Goal: Information Seeking & Learning: Learn about a topic

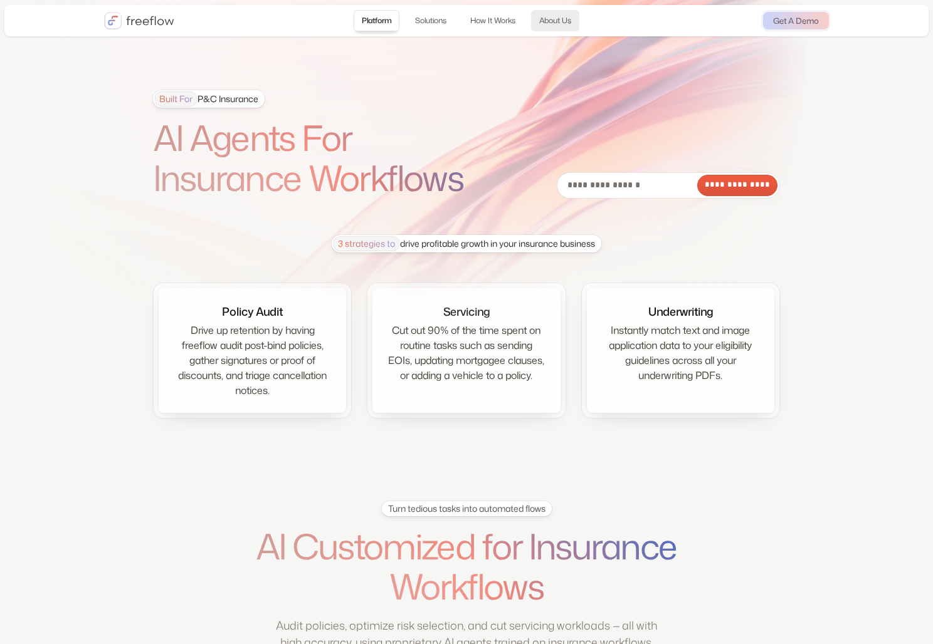
click at [563, 17] on link "About Us" at bounding box center [555, 20] width 48 height 21
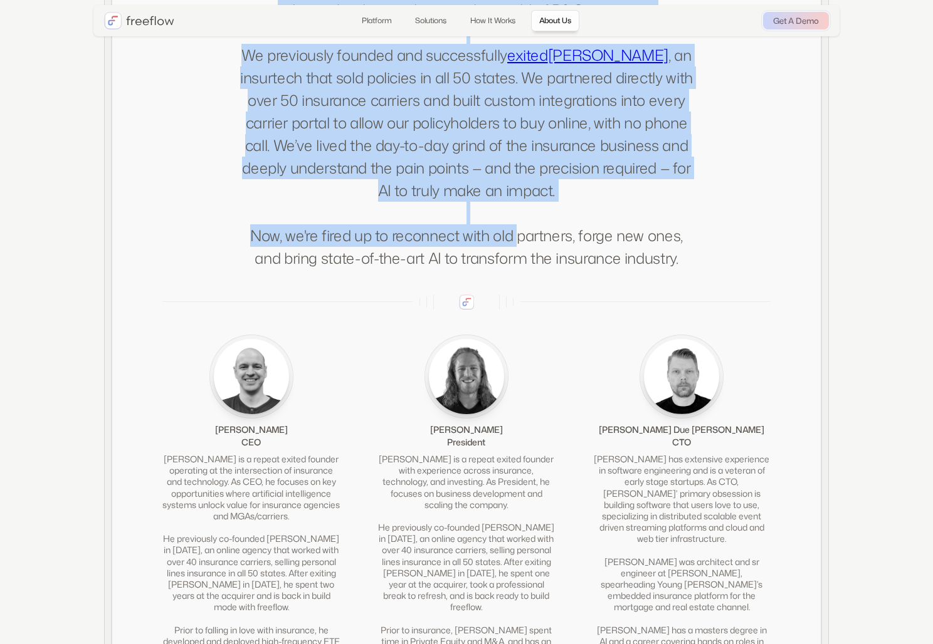
scroll to position [2636, 0]
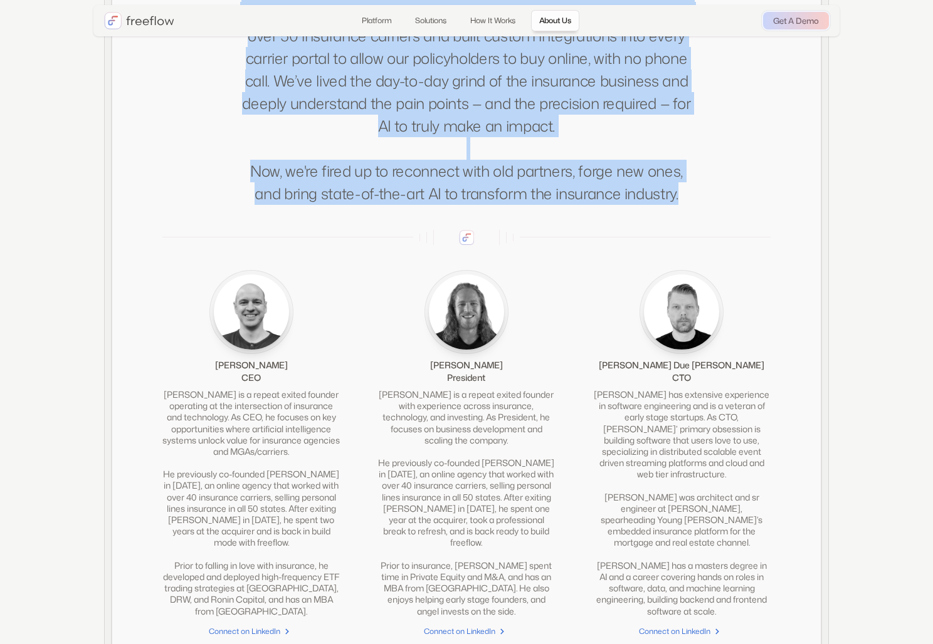
drag, startPoint x: 240, startPoint y: 228, endPoint x: 696, endPoint y: 212, distance: 456.5
click at [696, 205] on div "About us This isn't our first rodeo. Our founding team has worked together for …" at bounding box center [466, 20] width 608 height 369
copy p "Our founding team has worked together for 9 years, building cutting-edge techno…"
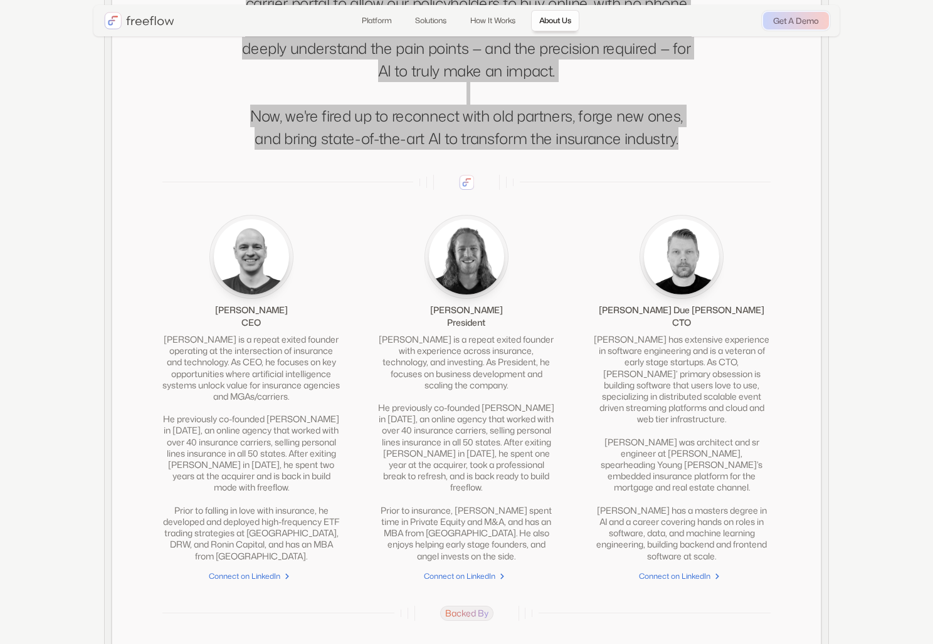
scroll to position [2384, 0]
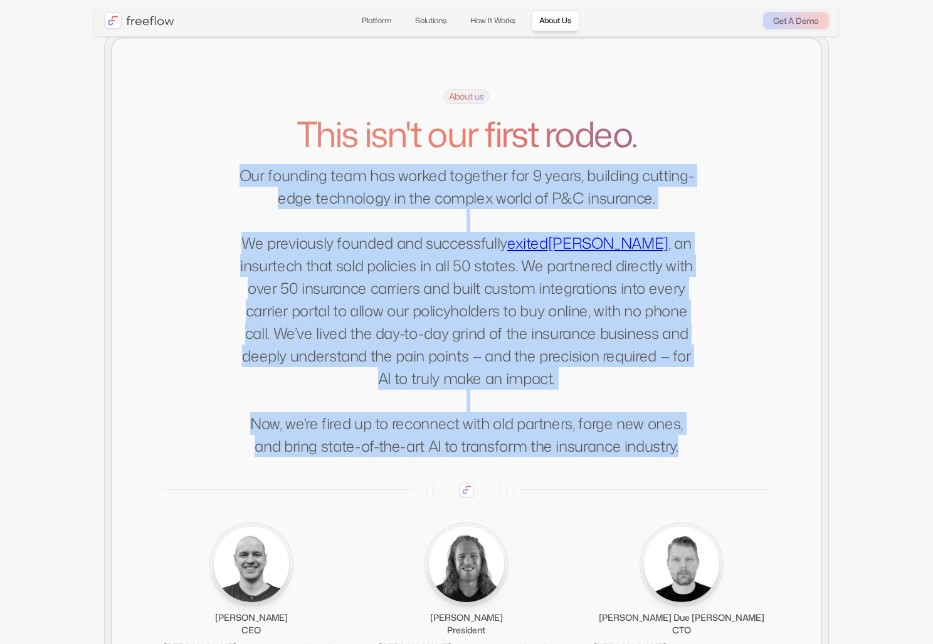
click at [483, 154] on h1 "This isn't our first rodeo." at bounding box center [466, 134] width 456 height 40
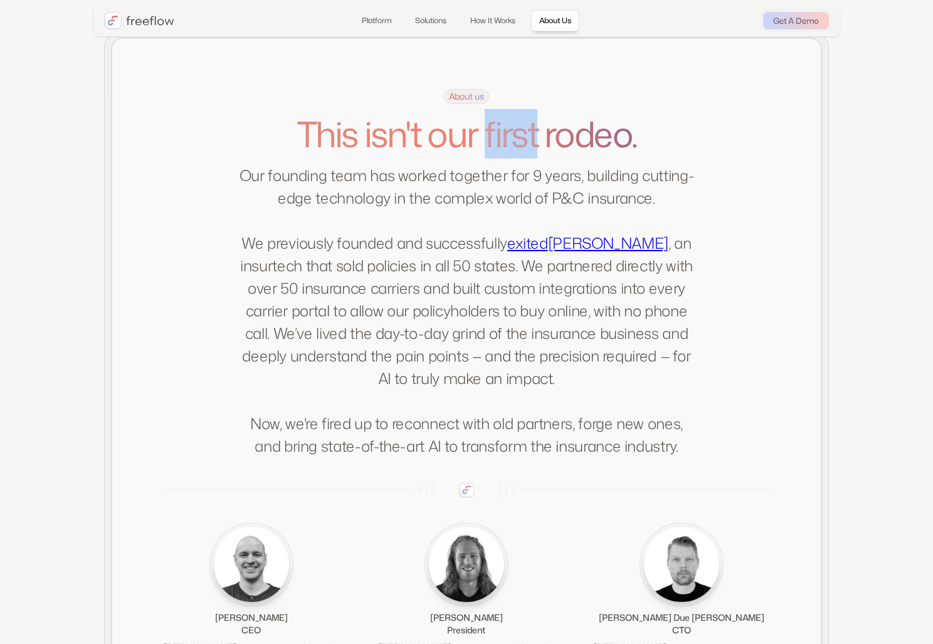
click at [483, 154] on h1 "This isn't our first rodeo." at bounding box center [466, 134] width 456 height 40
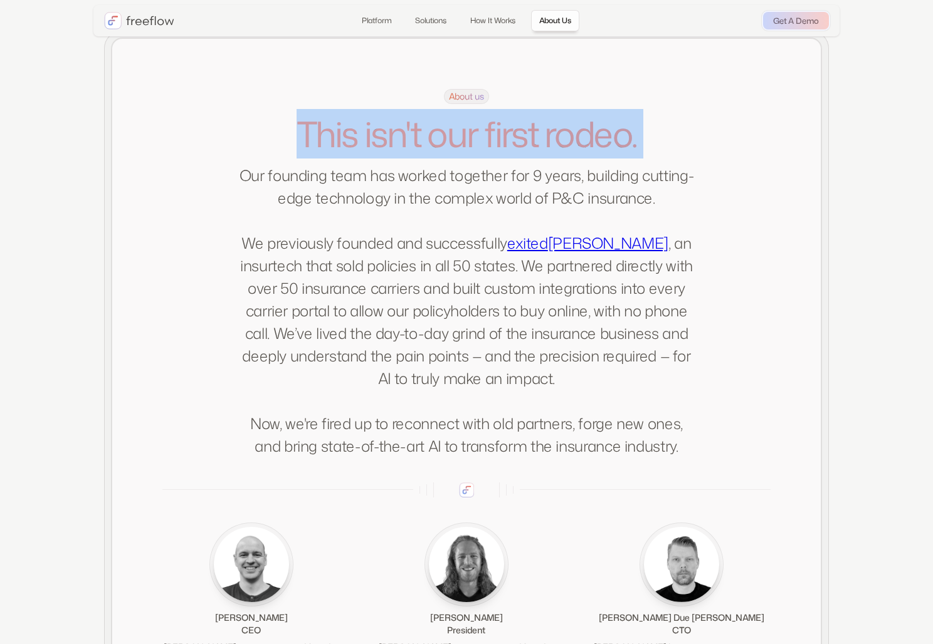
click at [483, 154] on h1 "This isn't our first rodeo." at bounding box center [466, 134] width 456 height 40
copy h1 "This isn't our first rodeo."
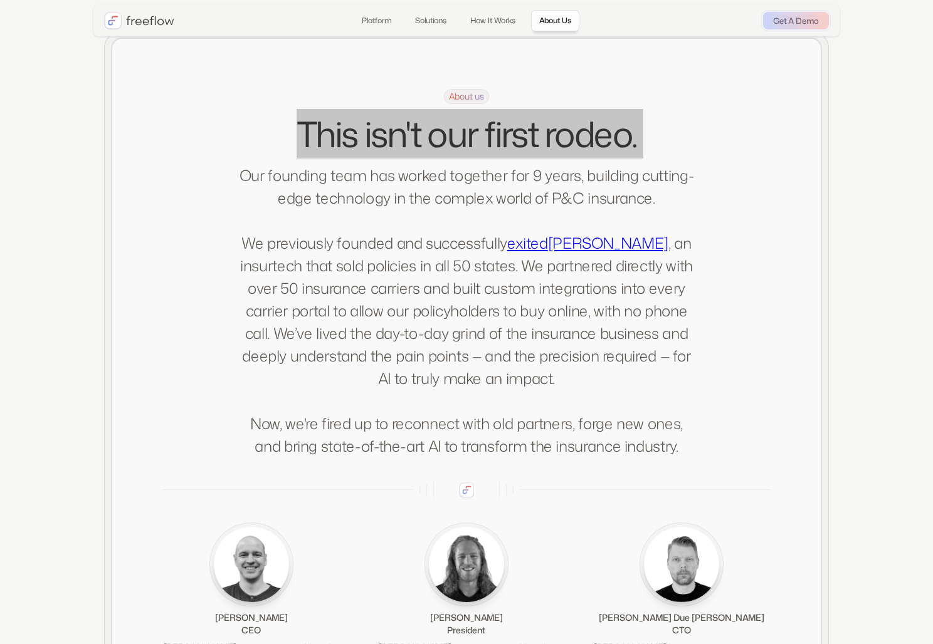
scroll to position [2649, 0]
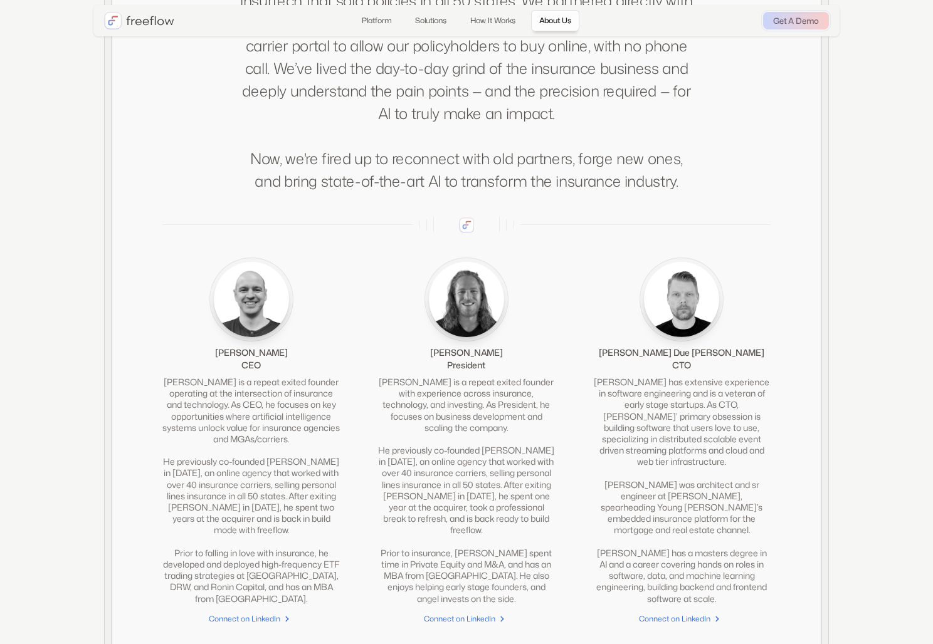
click at [253, 359] on div "[PERSON_NAME]" at bounding box center [251, 353] width 73 height 13
copy div "[PERSON_NAME]"
click at [254, 372] on div "CEO" at bounding box center [250, 365] width 19 height 13
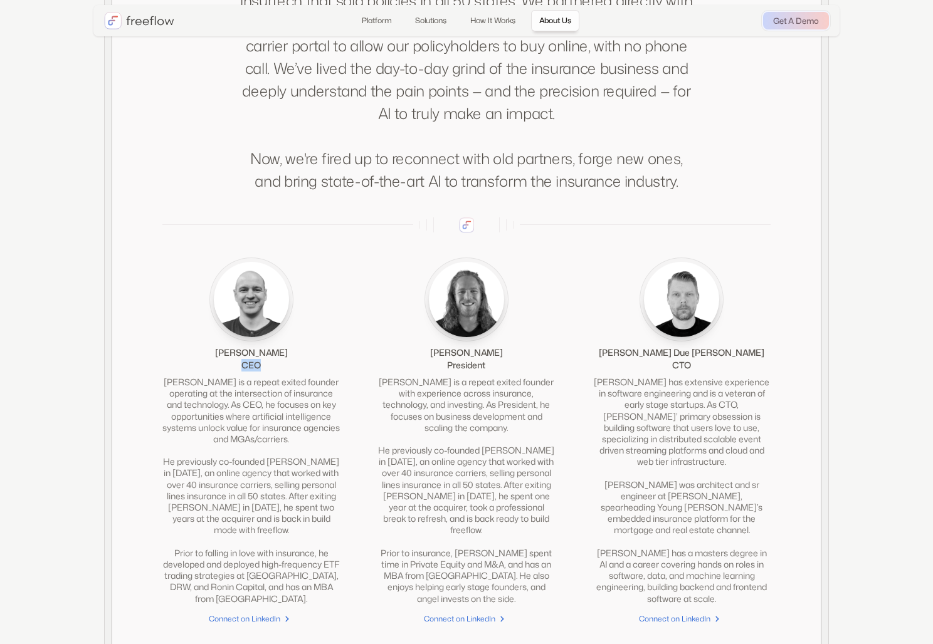
click at [254, 372] on div "CEO" at bounding box center [250, 365] width 19 height 13
copy div "CEO"
click at [450, 359] on div "[PERSON_NAME]" at bounding box center [466, 353] width 73 height 13
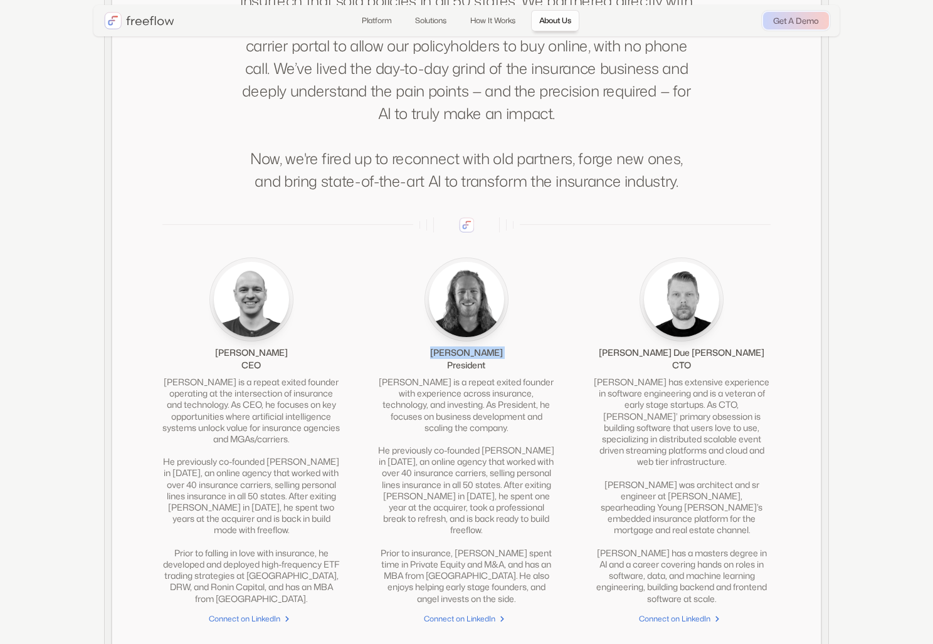
click at [450, 359] on div "[PERSON_NAME]" at bounding box center [466, 353] width 73 height 13
copy div "[PERSON_NAME]"
click at [469, 372] on div "President" at bounding box center [466, 365] width 38 height 13
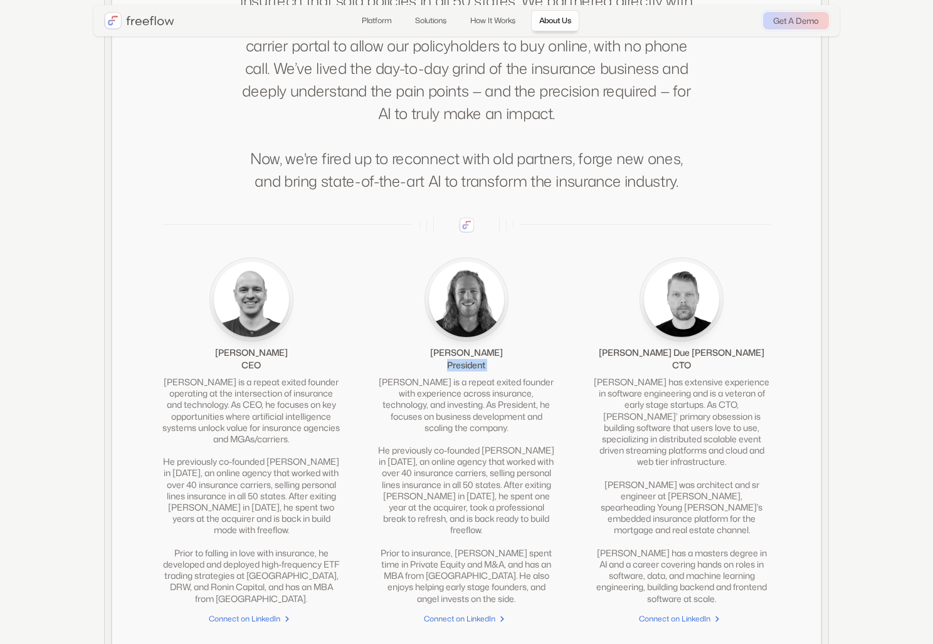
copy div "President"
click at [692, 359] on div "[PERSON_NAME] Due [PERSON_NAME]" at bounding box center [681, 353] width 165 height 13
copy div "[PERSON_NAME] Due [PERSON_NAME]"
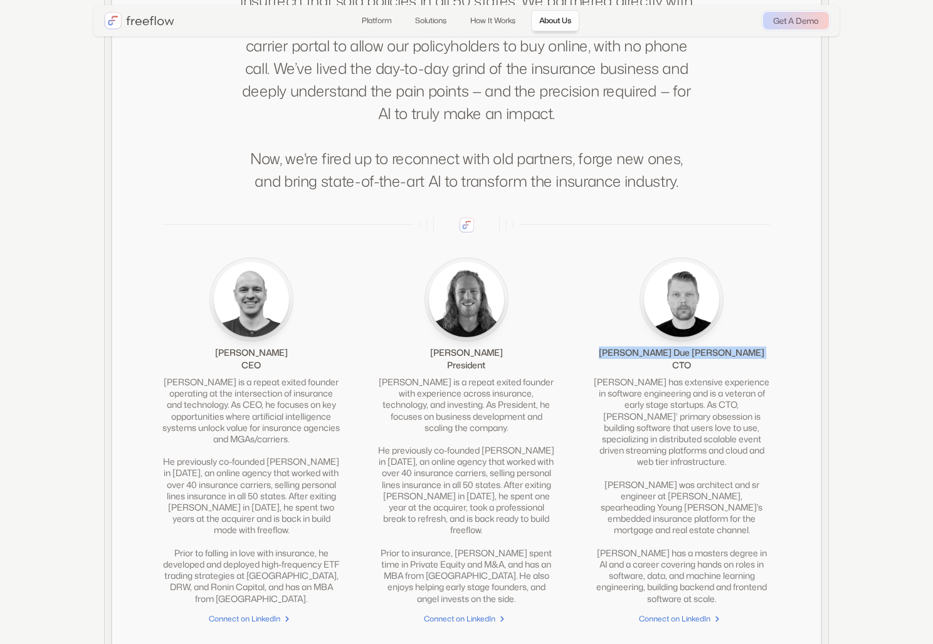
click at [674, 359] on div "[PERSON_NAME] Due [PERSON_NAME]" at bounding box center [681, 353] width 165 height 13
click at [679, 372] on div "CTO" at bounding box center [681, 365] width 19 height 13
copy div "CTO"
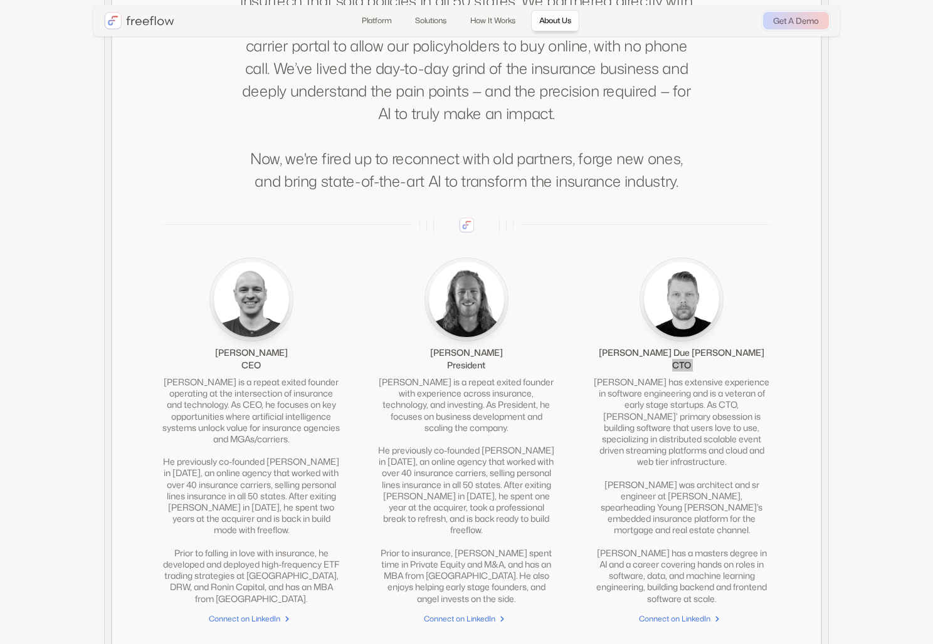
scroll to position [2851, 0]
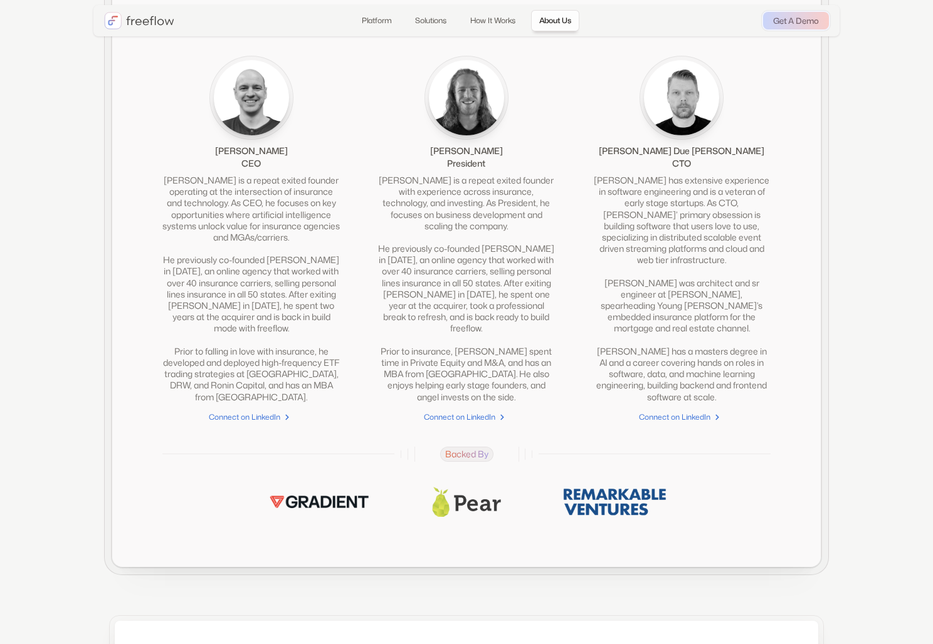
click at [286, 252] on div "[PERSON_NAME] is a repeat exited founder operating at the intersection of insur…" at bounding box center [250, 289] width 177 height 228
click at [286, 251] on div "[PERSON_NAME] is a repeat exited founder operating at the intersection of insur…" at bounding box center [250, 289] width 177 height 228
click at [286, 250] on div "[PERSON_NAME] is a repeat exited founder operating at the intersection of insur…" at bounding box center [250, 289] width 177 height 228
click at [206, 206] on div "[PERSON_NAME] is a repeat exited founder operating at the intersection of insur…" at bounding box center [250, 289] width 177 height 228
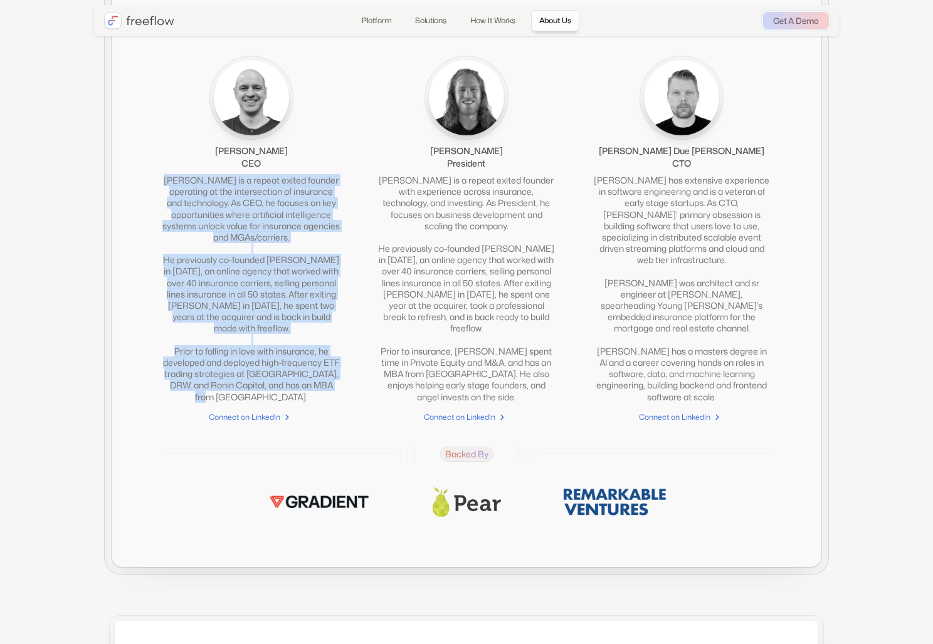
drag, startPoint x: 167, startPoint y: 196, endPoint x: 347, endPoint y: 411, distance: 279.8
click at [347, 411] on div "[PERSON_NAME] CEO [PERSON_NAME] is a repeat exited founder operating at the int…" at bounding box center [466, 239] width 608 height 366
copy div "[PERSON_NAME] is a repeat exited founder operating at the intersection of insur…"
click at [441, 516] on img at bounding box center [467, 502] width 70 height 30
click at [632, 517] on img at bounding box center [613, 502] width 107 height 30
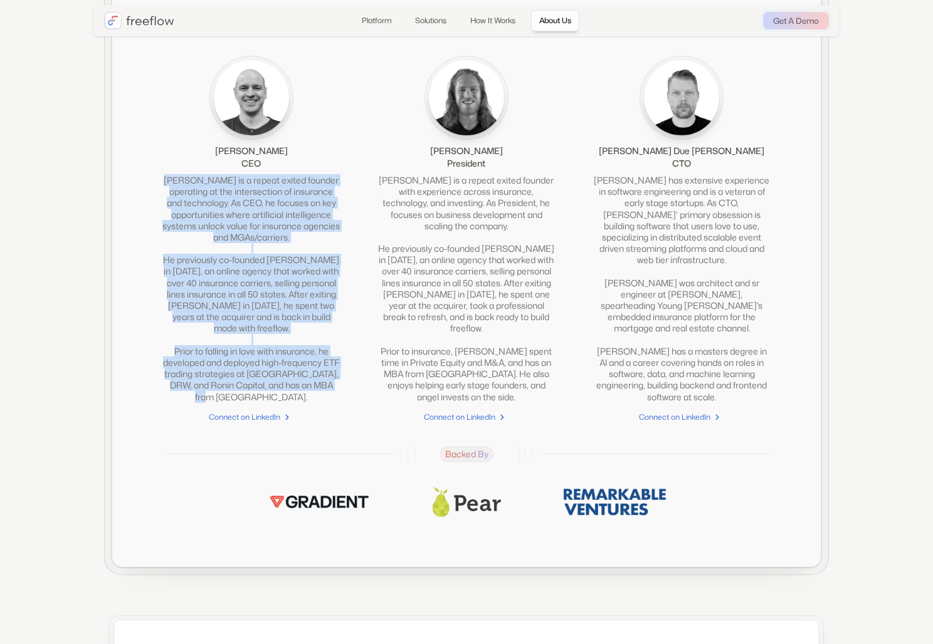
click at [614, 513] on img at bounding box center [613, 502] width 107 height 30
click at [590, 511] on img at bounding box center [613, 502] width 107 height 30
copy div "[PERSON_NAME] is a repeat exited founder operating at the intersection of insur…"
click at [419, 231] on div "[PERSON_NAME] is a repeat exited founder with experience across insurance, tech…" at bounding box center [465, 289] width 177 height 228
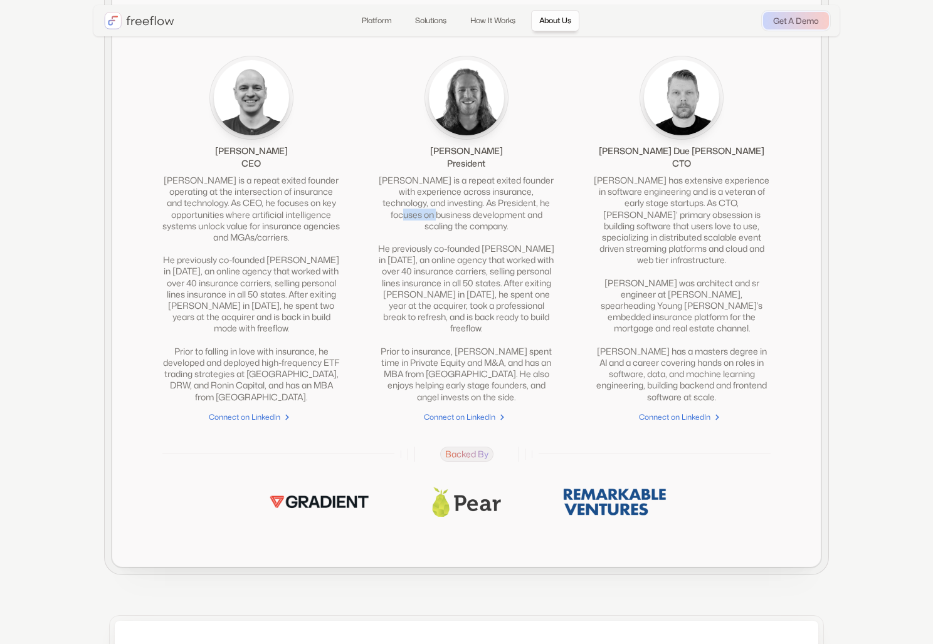
click at [419, 231] on div "[PERSON_NAME] is a repeat exited founder with experience across insurance, tech…" at bounding box center [465, 289] width 177 height 228
click at [508, 238] on div "[PERSON_NAME] is a repeat exited founder with experience across insurance, tech…" at bounding box center [465, 289] width 177 height 228
click at [392, 196] on div "[PERSON_NAME] is a repeat exited founder with experience across insurance, tech…" at bounding box center [465, 289] width 177 height 228
click at [427, 226] on div "[PERSON_NAME] is a repeat exited founder with experience across insurance, tech…" at bounding box center [465, 289] width 177 height 228
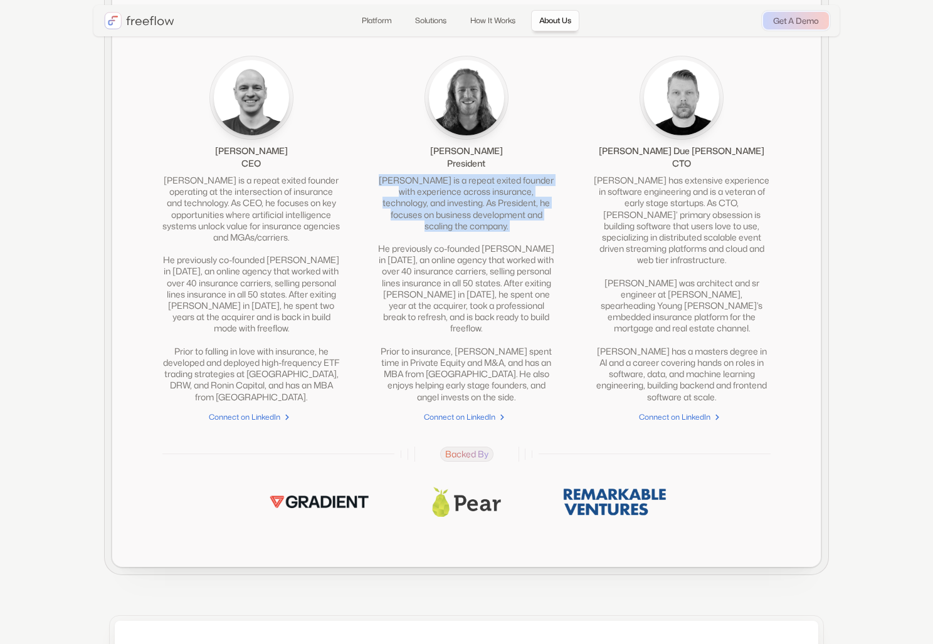
click at [427, 226] on div "[PERSON_NAME] is a repeat exited founder with experience across insurance, tech…" at bounding box center [465, 289] width 177 height 228
click at [393, 211] on div "[PERSON_NAME] is a repeat exited founder with experience across insurance, tech…" at bounding box center [465, 289] width 177 height 228
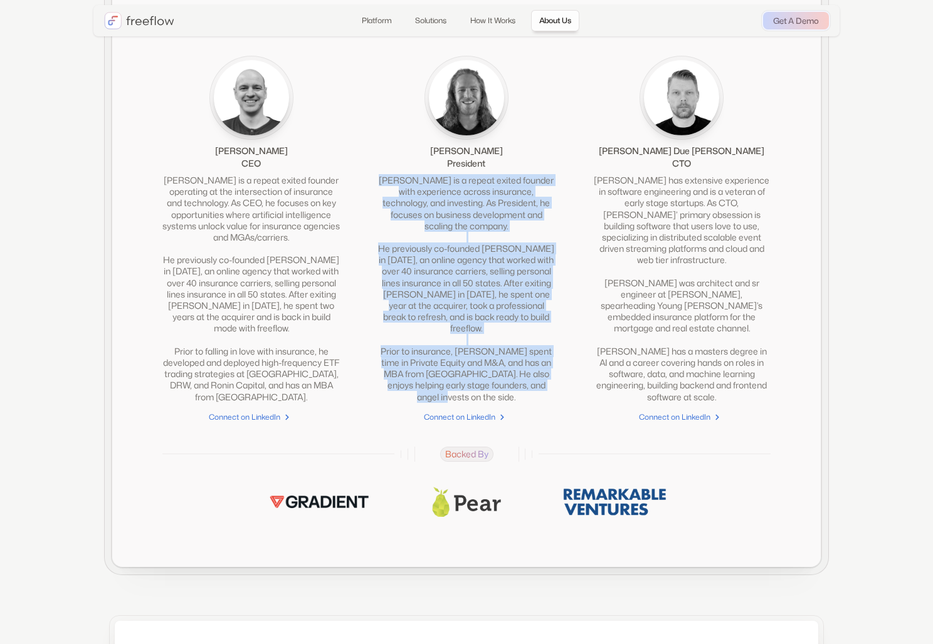
drag, startPoint x: 392, startPoint y: 195, endPoint x: 543, endPoint y: 402, distance: 257.0
click at [547, 403] on div "[PERSON_NAME] is a repeat exited founder with experience across insurance, tech…" at bounding box center [465, 289] width 177 height 228
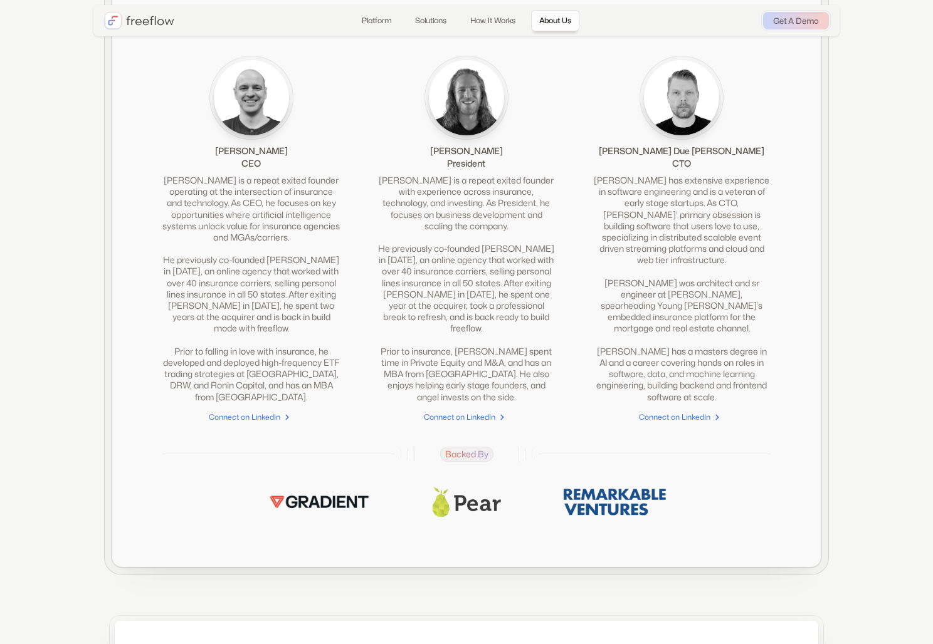
click at [612, 197] on div "[PERSON_NAME] has extensive experience in software engineering and is a veteran…" at bounding box center [681, 289] width 177 height 228
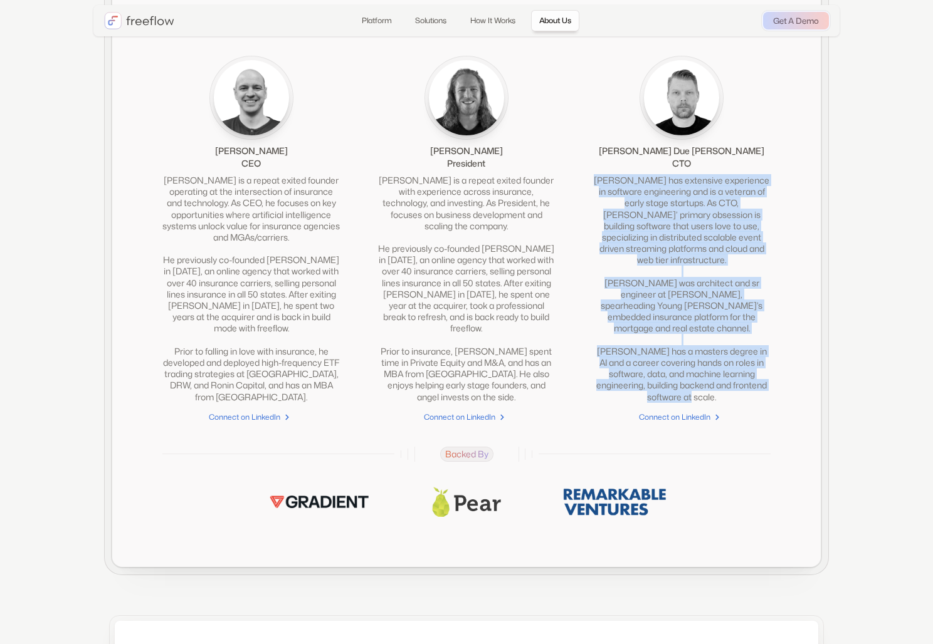
drag, startPoint x: 610, startPoint y: 196, endPoint x: 741, endPoint y: 374, distance: 221.1
click at [745, 389] on div "[PERSON_NAME] has extensive experience in software engineering and is a veteran…" at bounding box center [681, 289] width 177 height 228
